Goal: Task Accomplishment & Management: Manage account settings

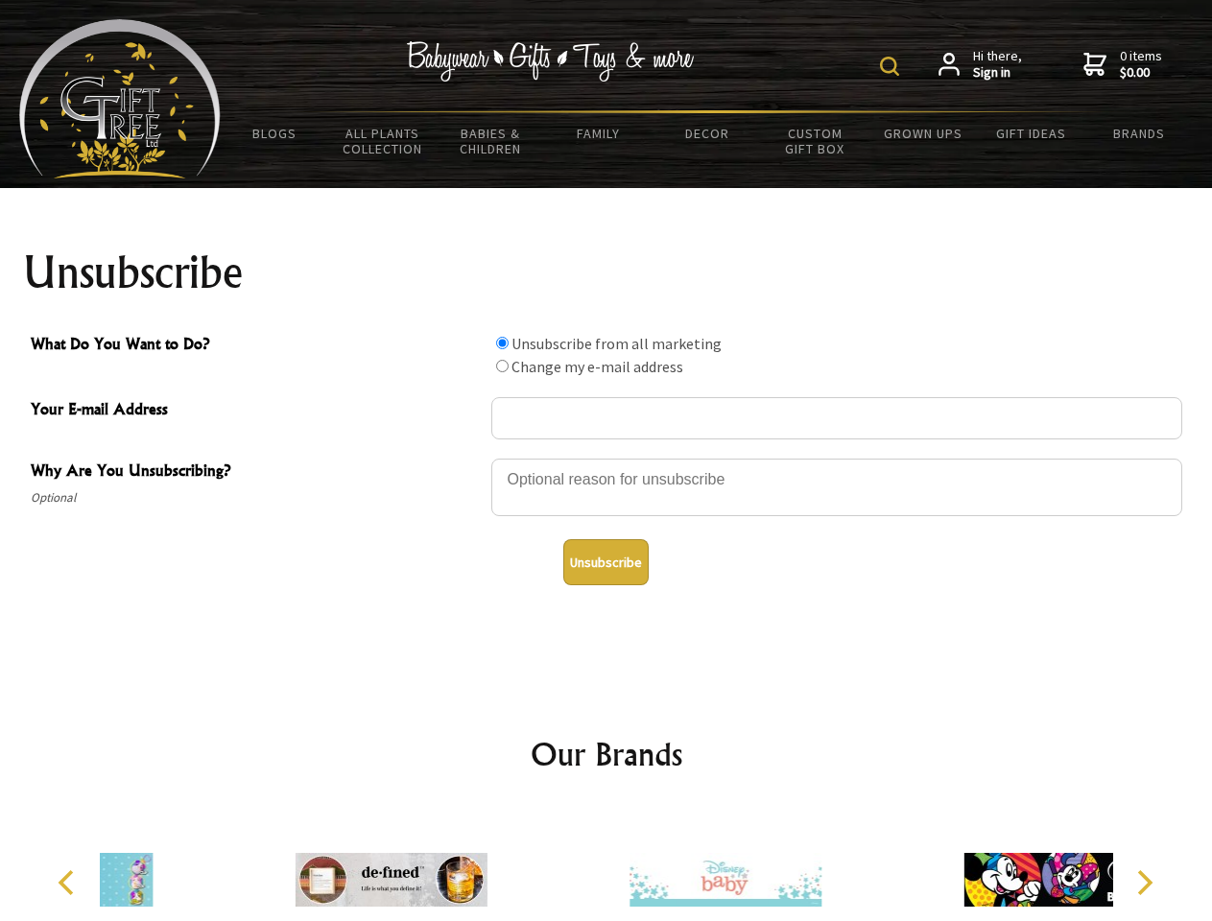
click at [892, 66] on img at bounding box center [889, 66] width 19 height 19
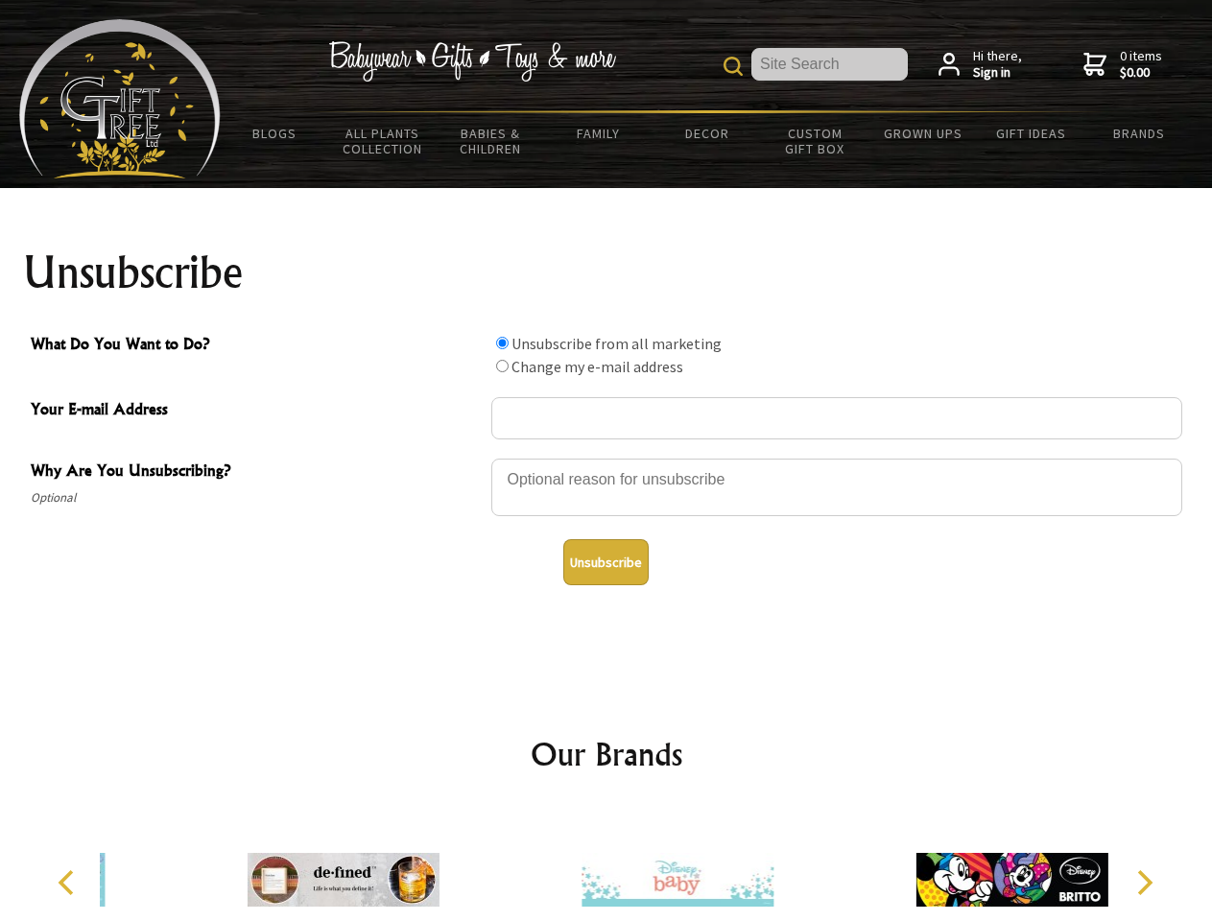
click at [606, 458] on div at bounding box center [836, 490] width 691 height 67
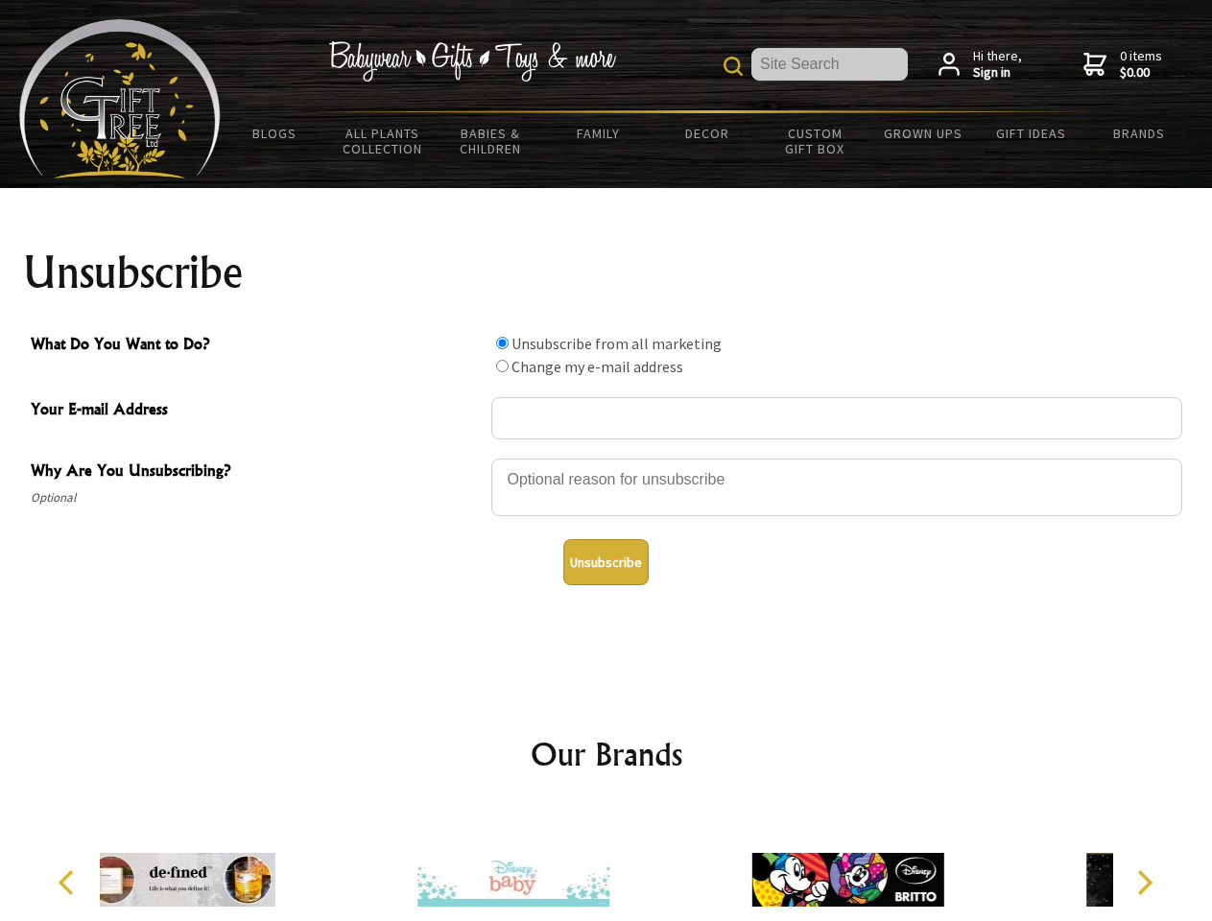
click at [502, 342] on input "What Do You Want to Do?" at bounding box center [502, 343] width 12 height 12
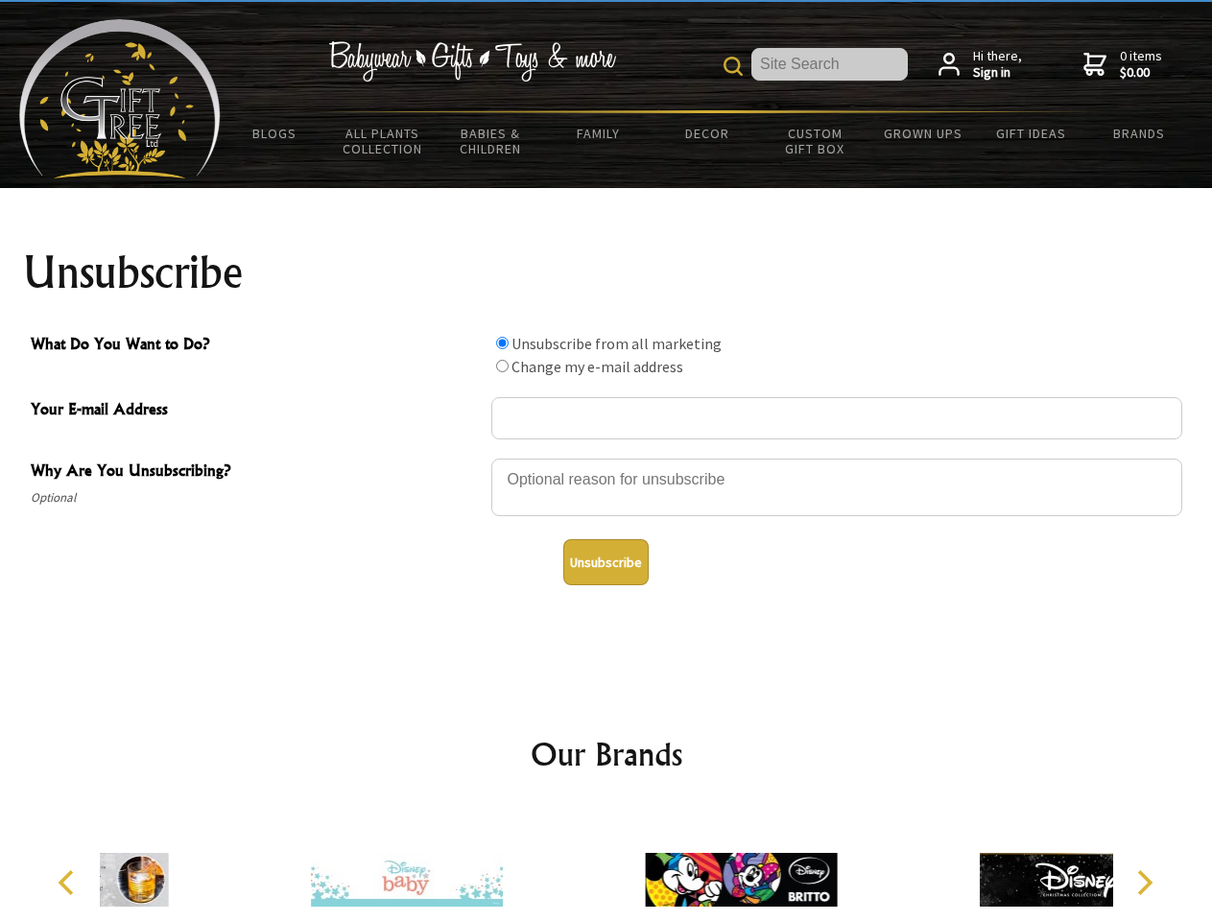
click at [502, 365] on input "What Do You Want to Do?" at bounding box center [502, 366] width 12 height 12
click at [605, 562] on button "Unsubscribe" at bounding box center [605, 562] width 85 height 46
radio input "true"
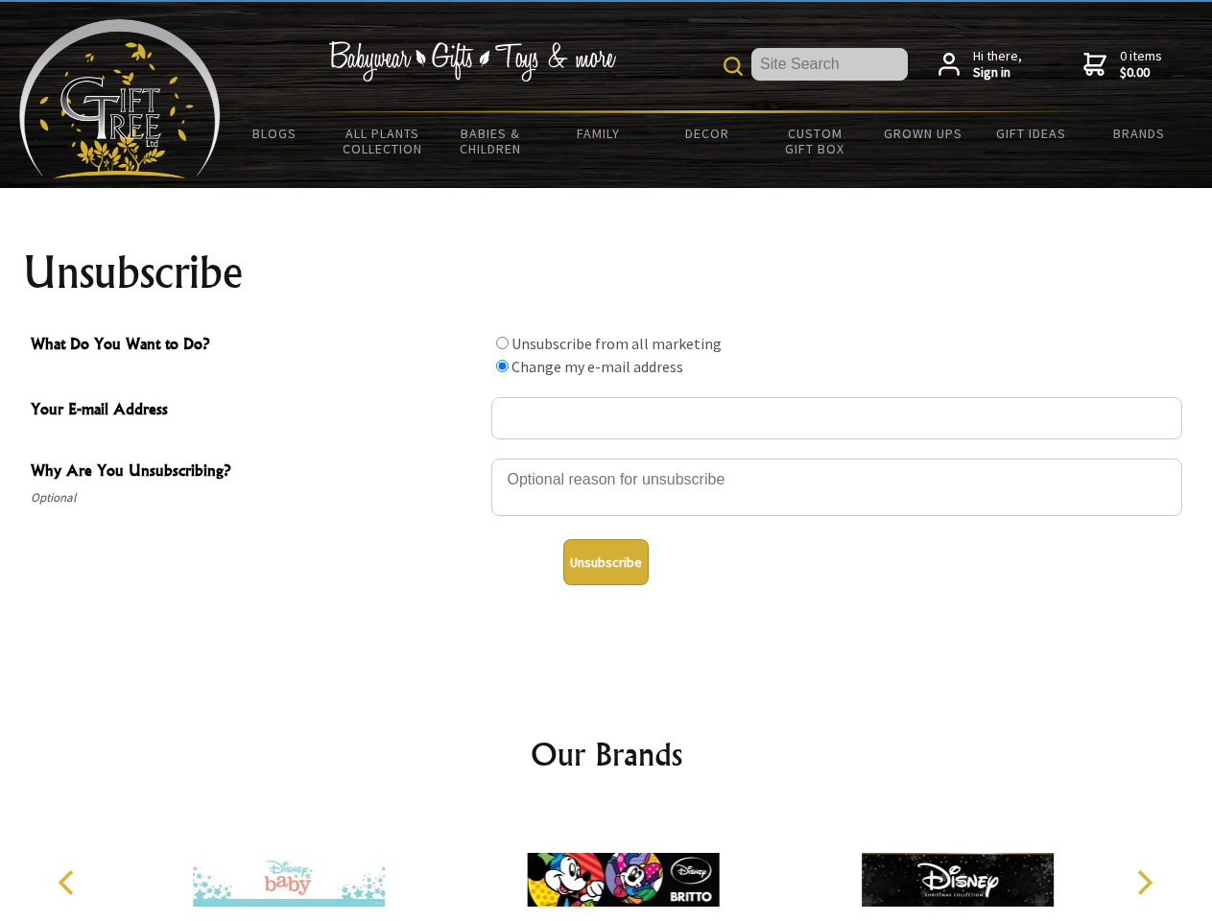
click at [606, 864] on img at bounding box center [623, 880] width 192 height 144
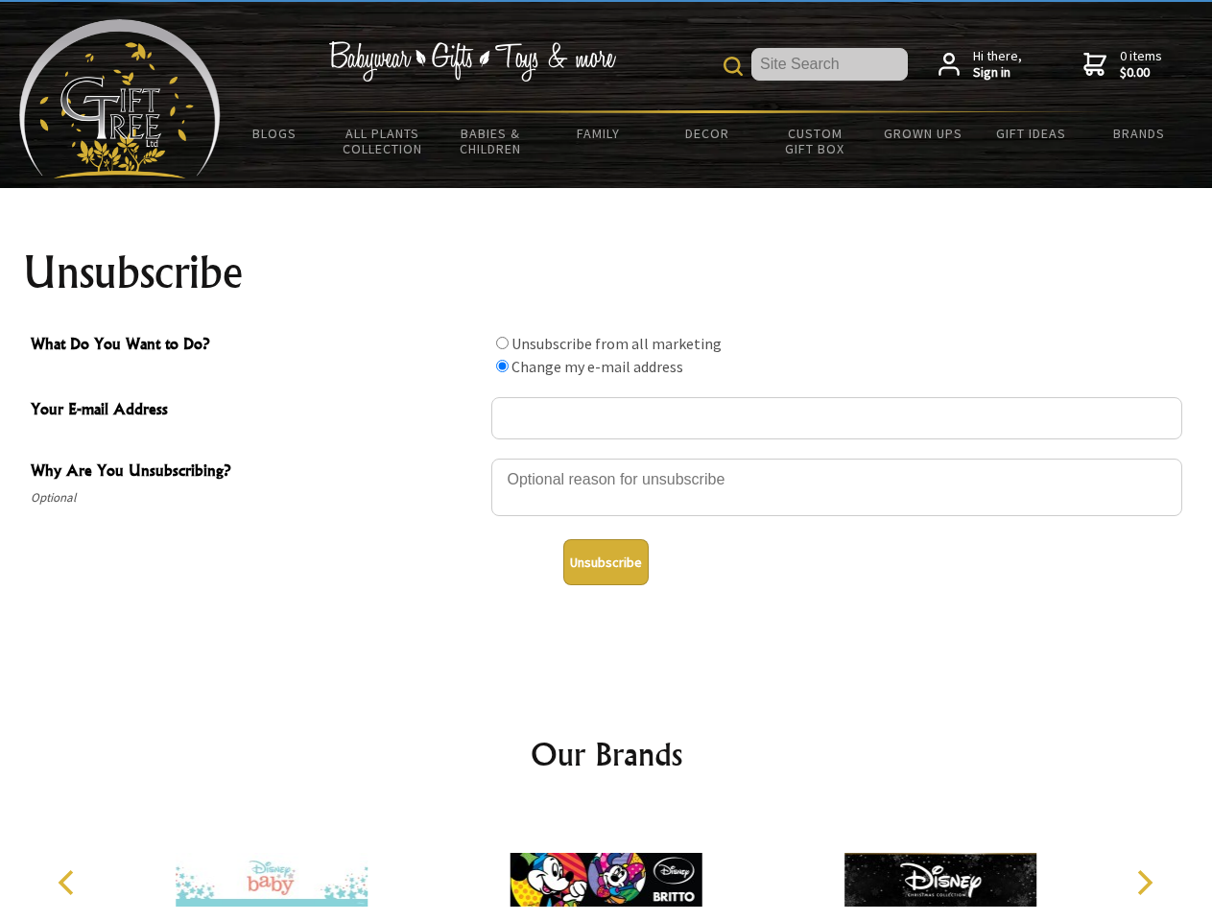
click at [69, 883] on icon "Previous" at bounding box center [68, 882] width 25 height 25
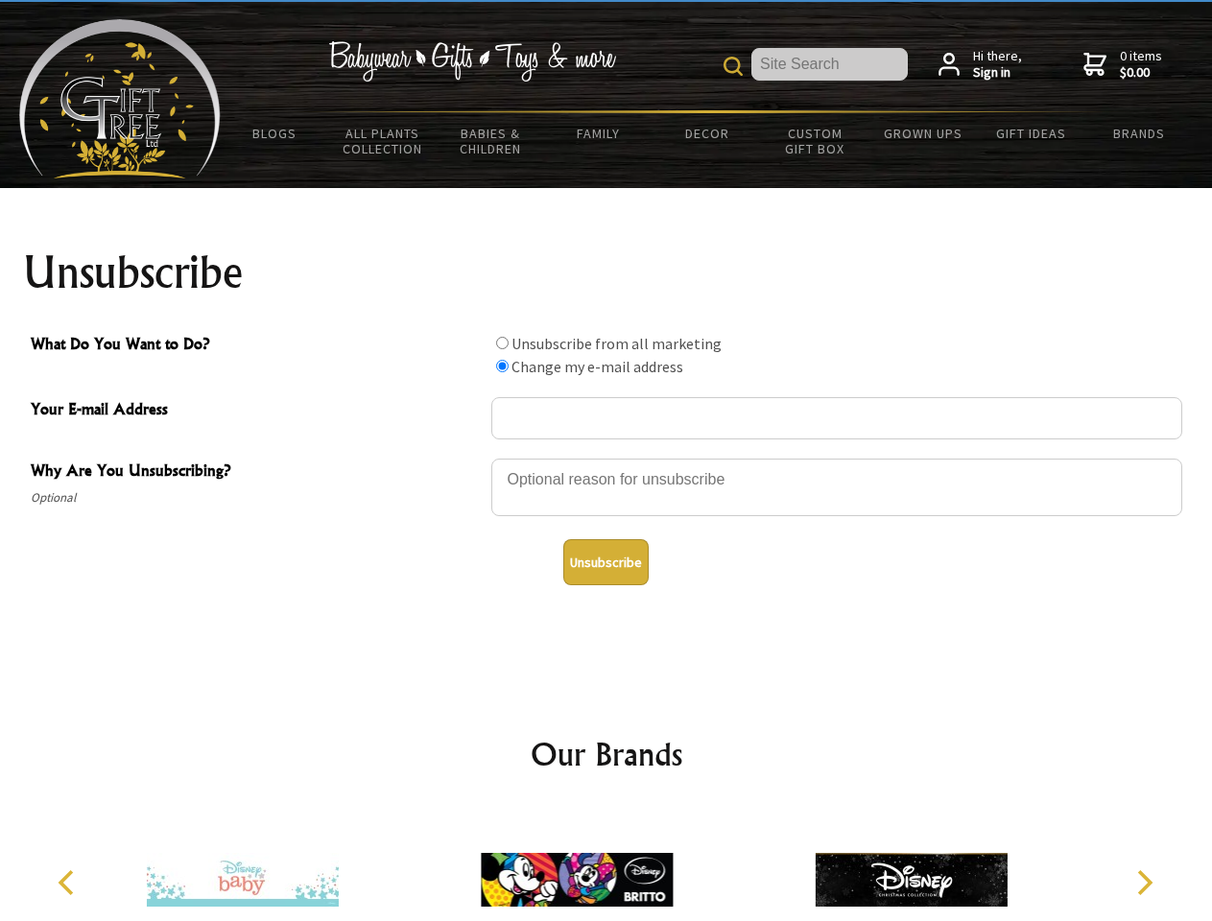
click at [1143, 883] on icon "Next" at bounding box center [1142, 882] width 25 height 25
